Goal: Obtain resource: Obtain resource

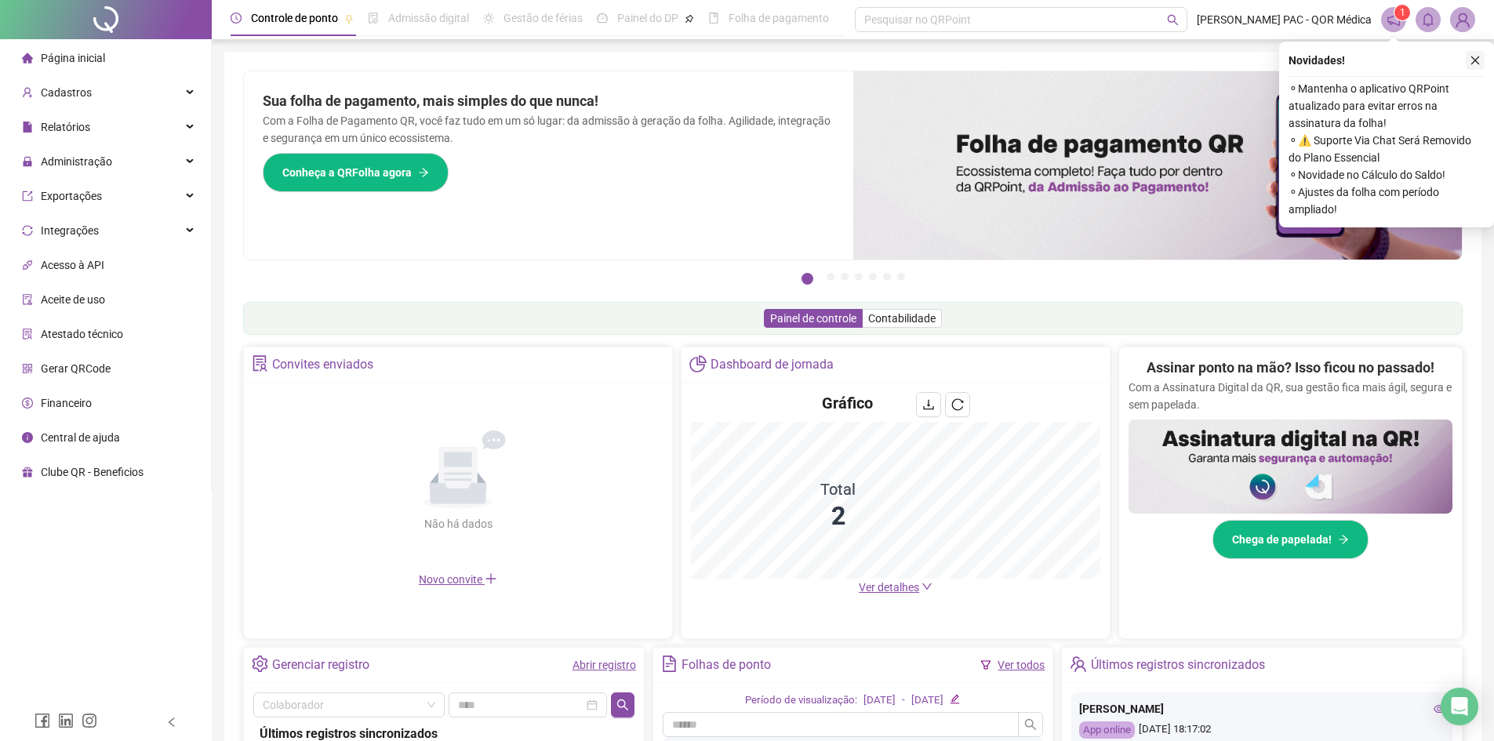
click at [1475, 56] on icon "close" at bounding box center [1475, 60] width 11 height 11
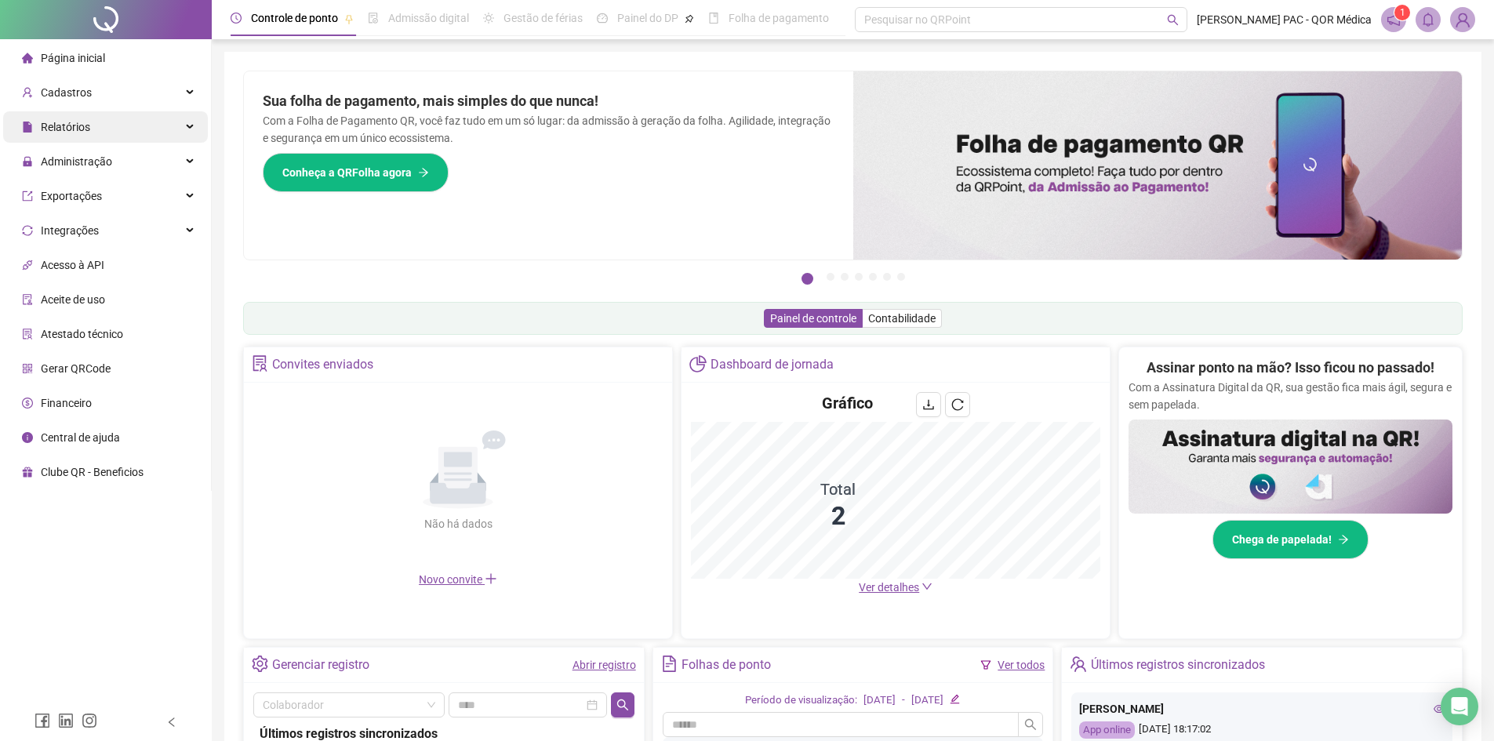
click at [65, 116] on span "Relatórios" at bounding box center [56, 126] width 68 height 31
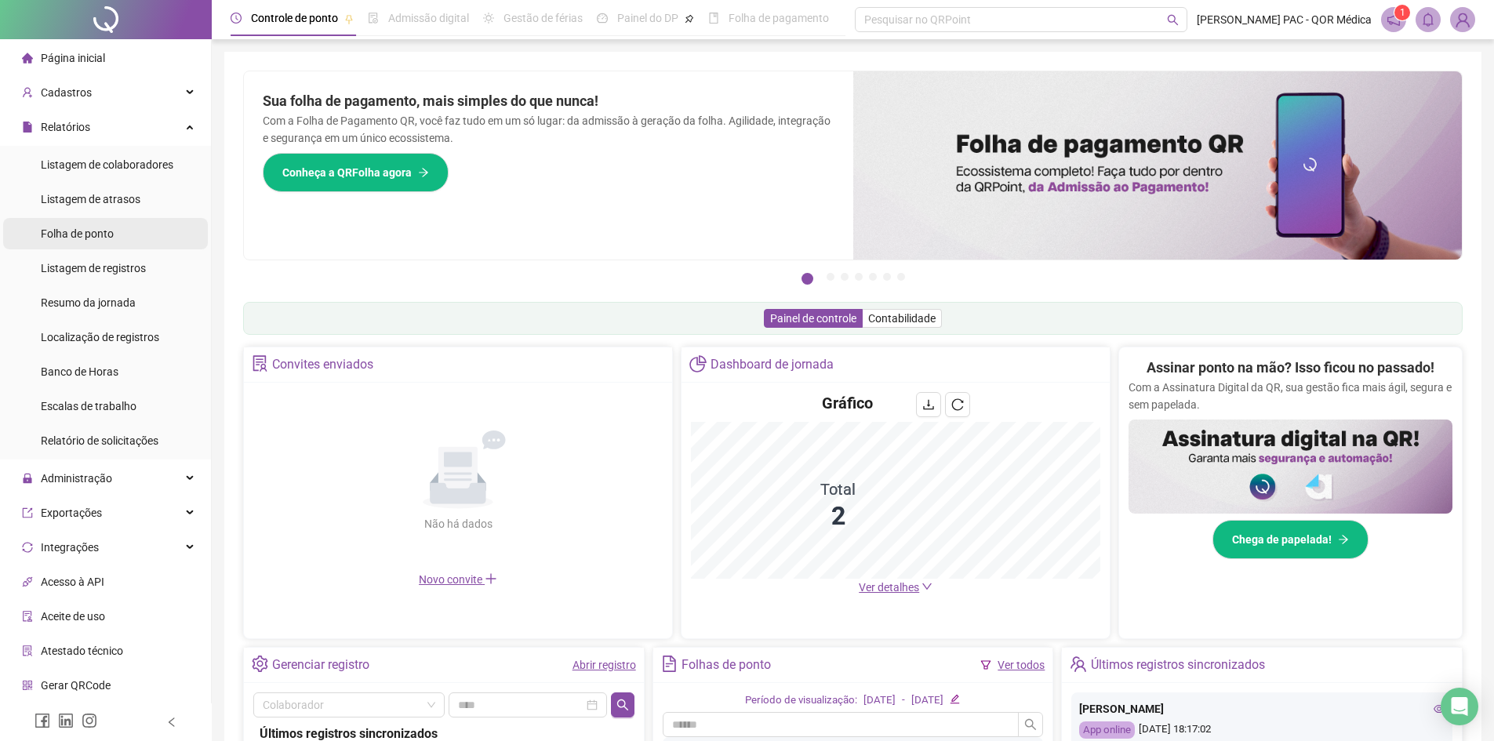
click at [81, 242] on div "Folha de ponto" at bounding box center [77, 233] width 73 height 31
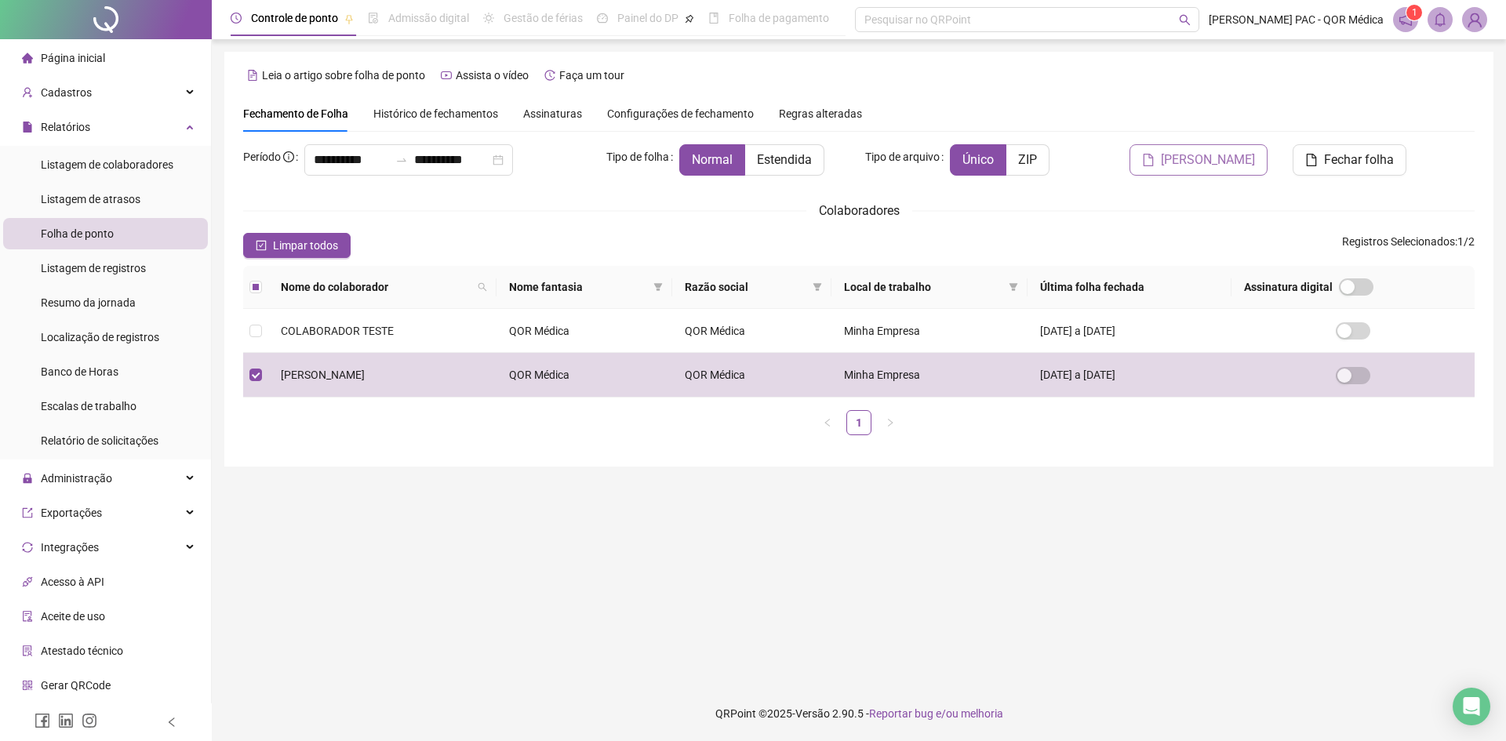
click at [1210, 165] on span "[PERSON_NAME]" at bounding box center [1208, 160] width 94 height 19
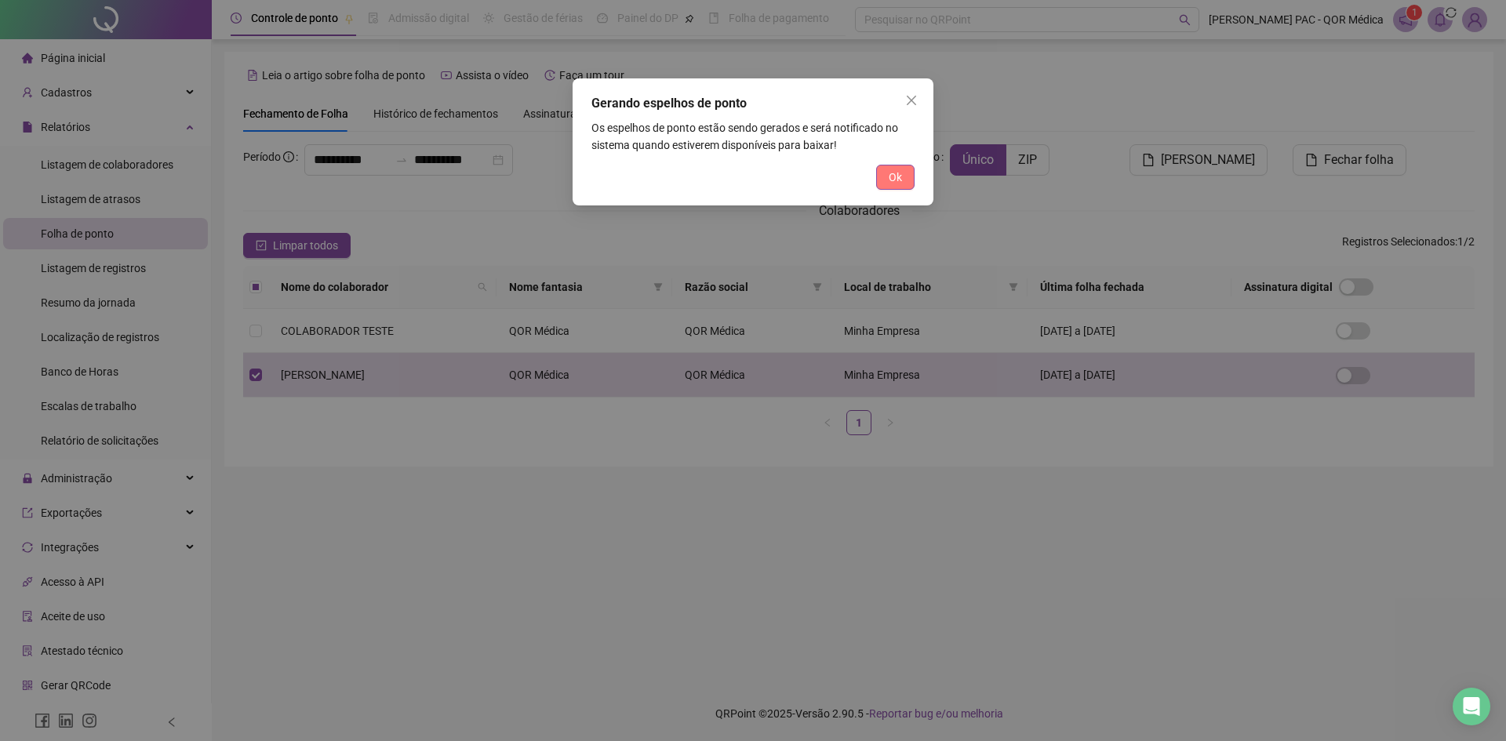
click at [890, 180] on span "Ok" at bounding box center [895, 177] width 13 height 17
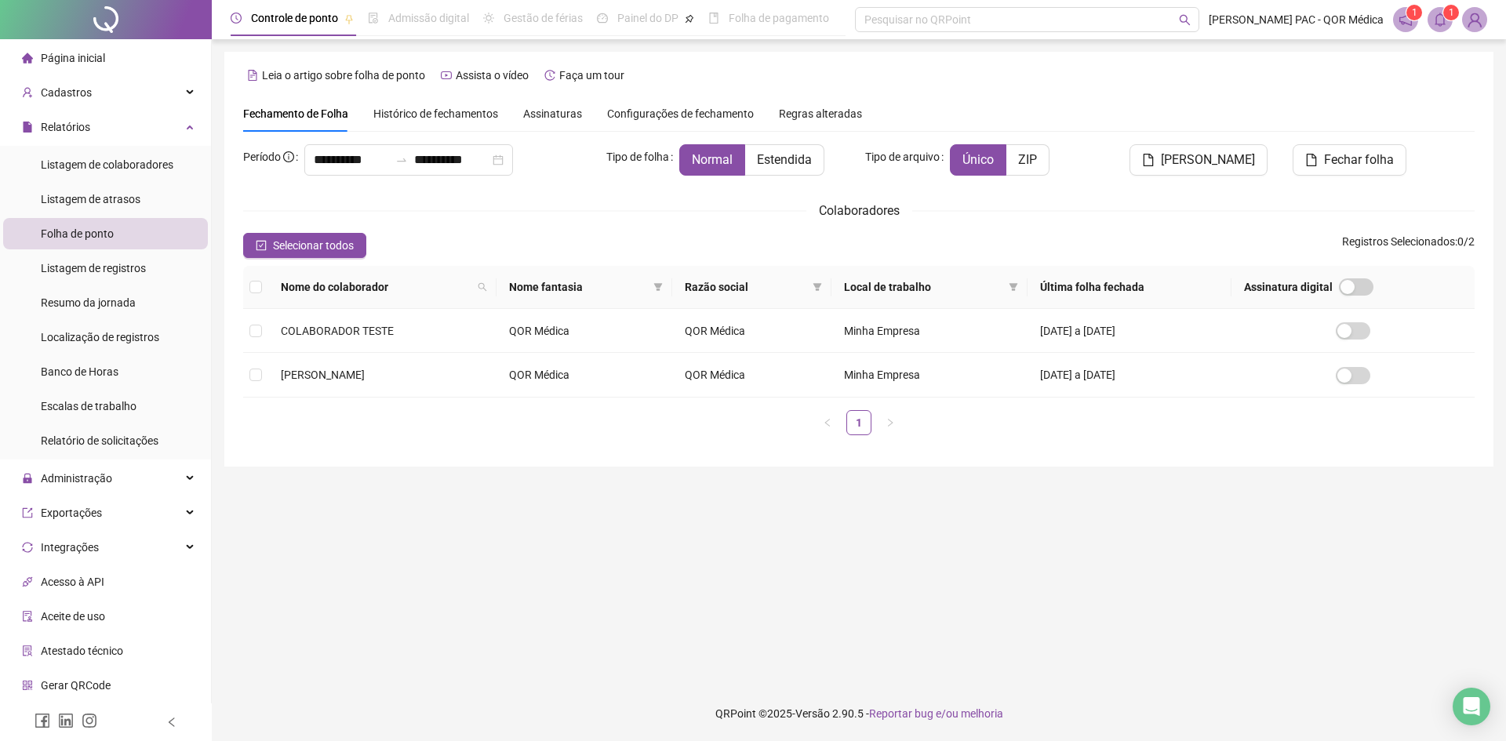
click at [1439, 27] on span at bounding box center [1440, 19] width 25 height 25
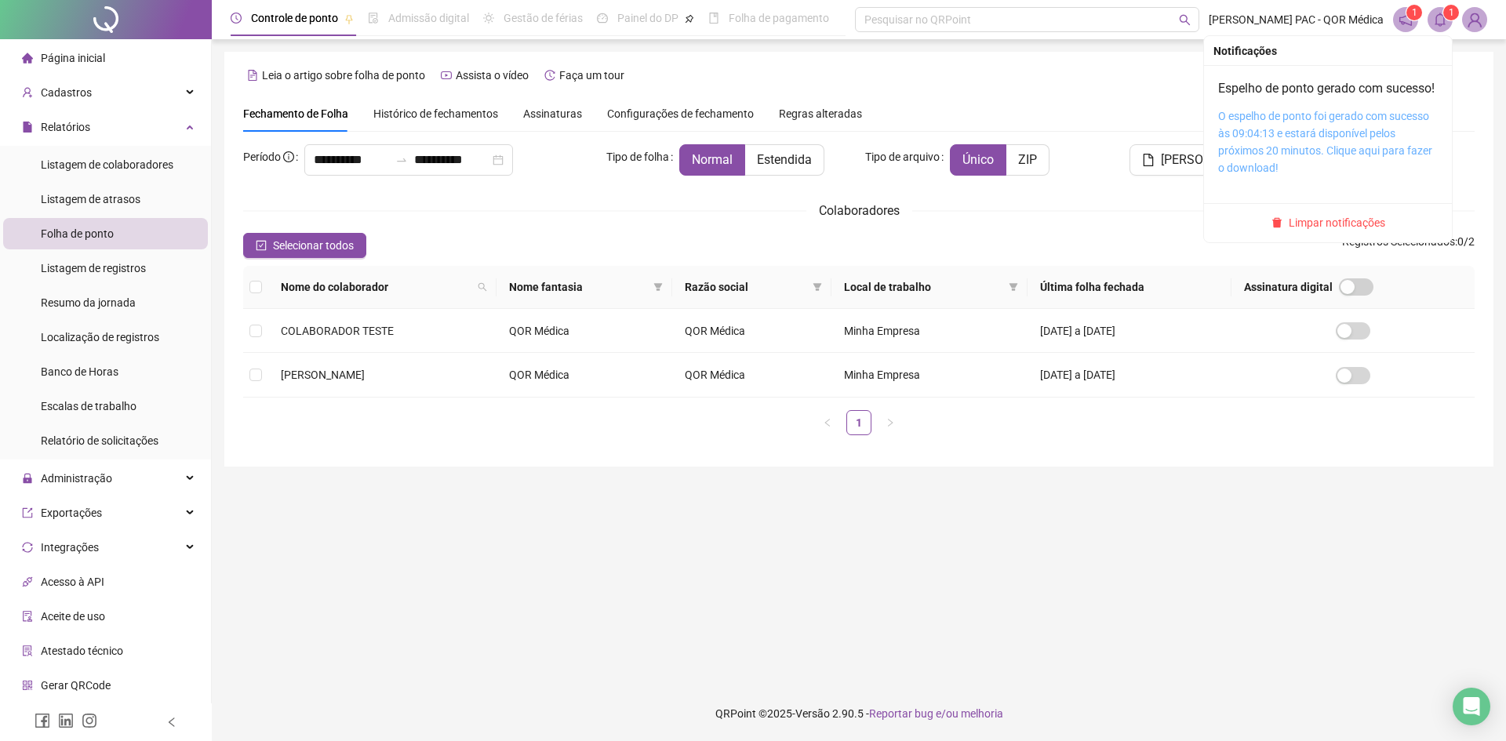
click at [1261, 157] on link "O espelho de ponto foi gerado com sucesso às 09:04:13 e estará disponível pelos…" at bounding box center [1325, 142] width 214 height 64
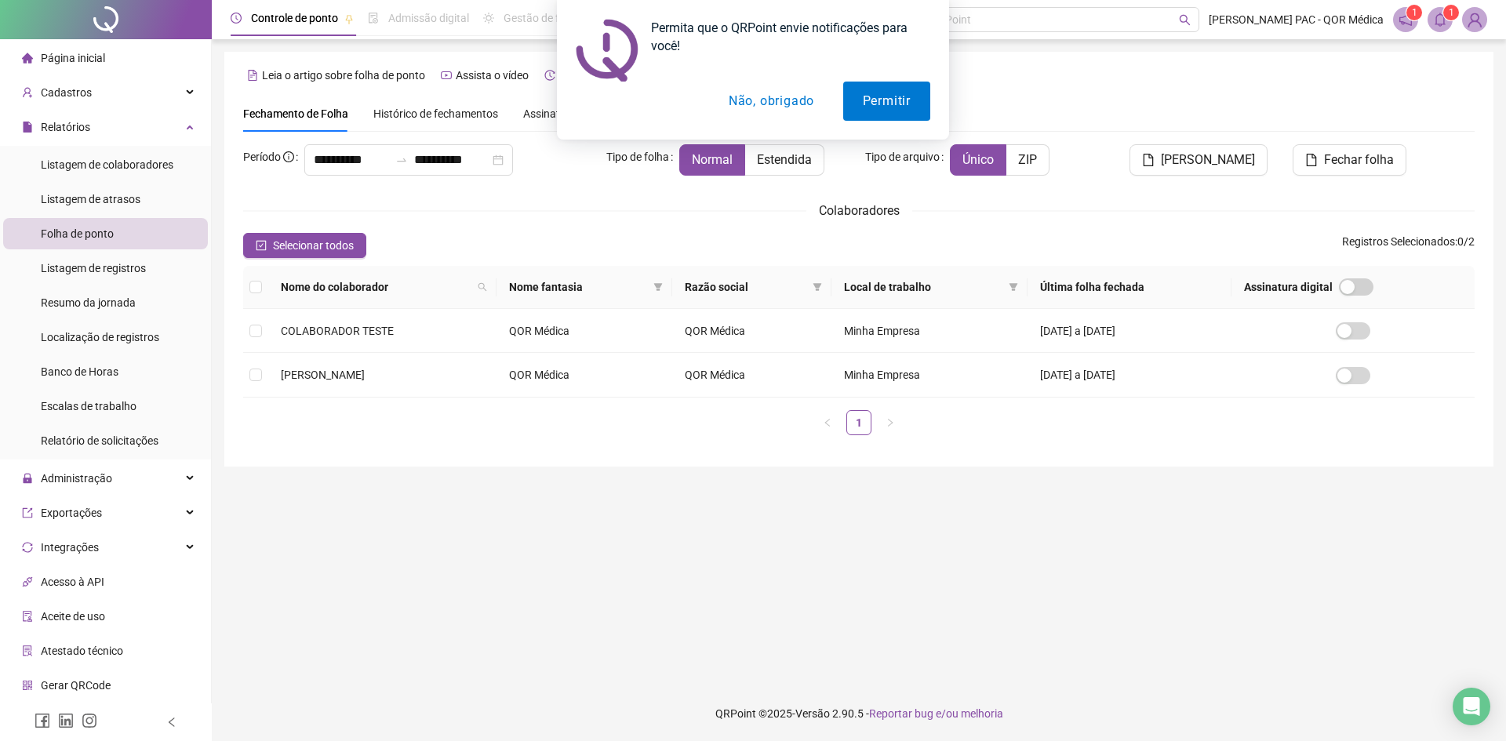
click at [794, 99] on button "Não, obrigado" at bounding box center [771, 101] width 125 height 39
